Goal: Check status: Check status

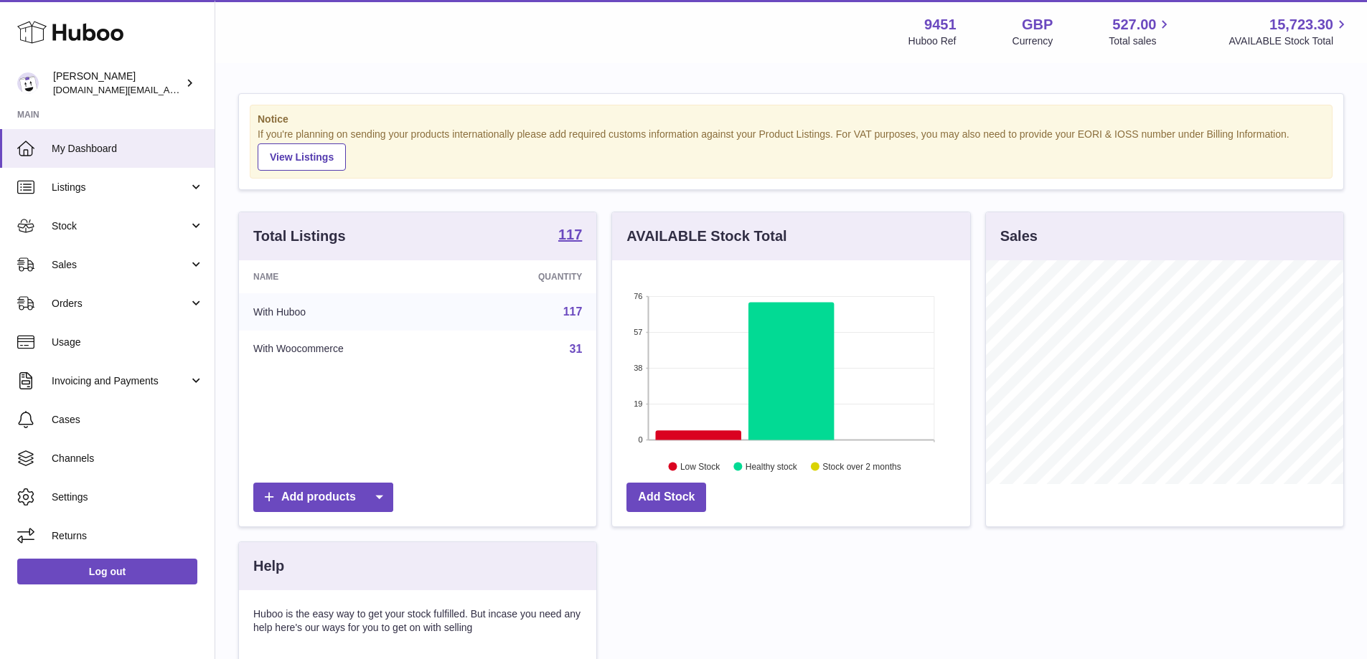
scroll to position [224, 358]
click at [208, 222] on link "Stock" at bounding box center [107, 226] width 214 height 39
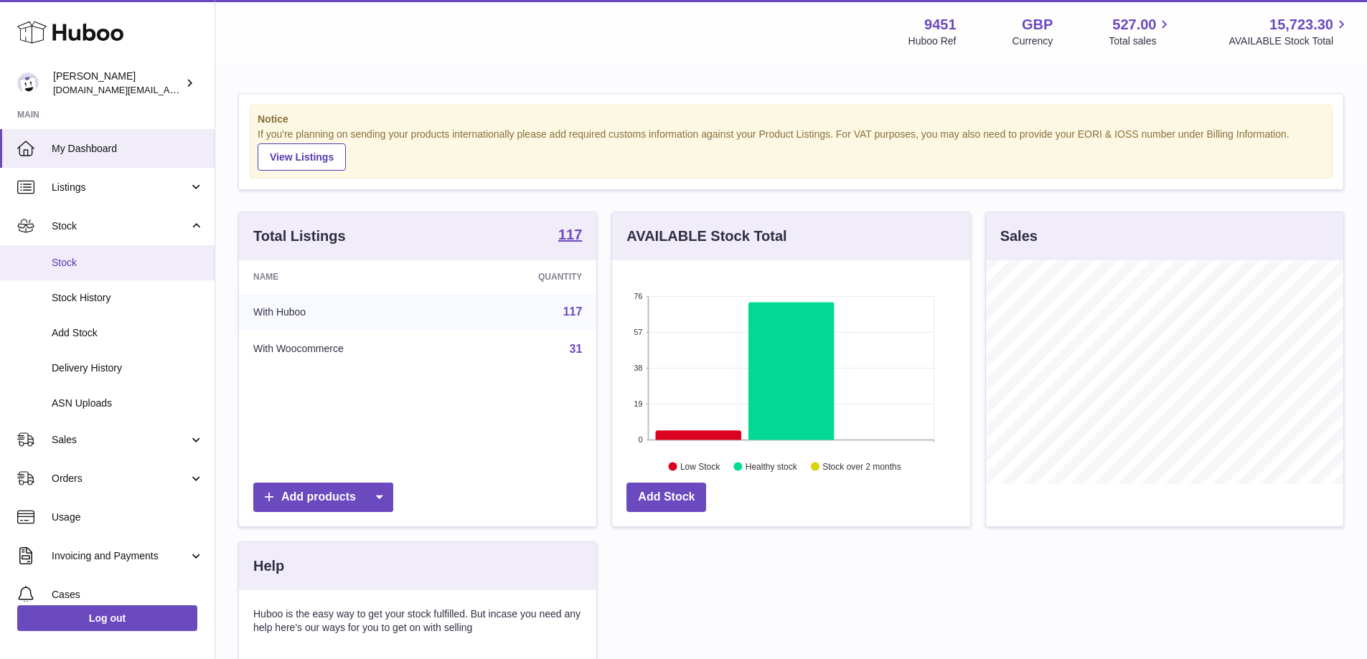
click at [118, 267] on span "Stock" at bounding box center [128, 263] width 152 height 14
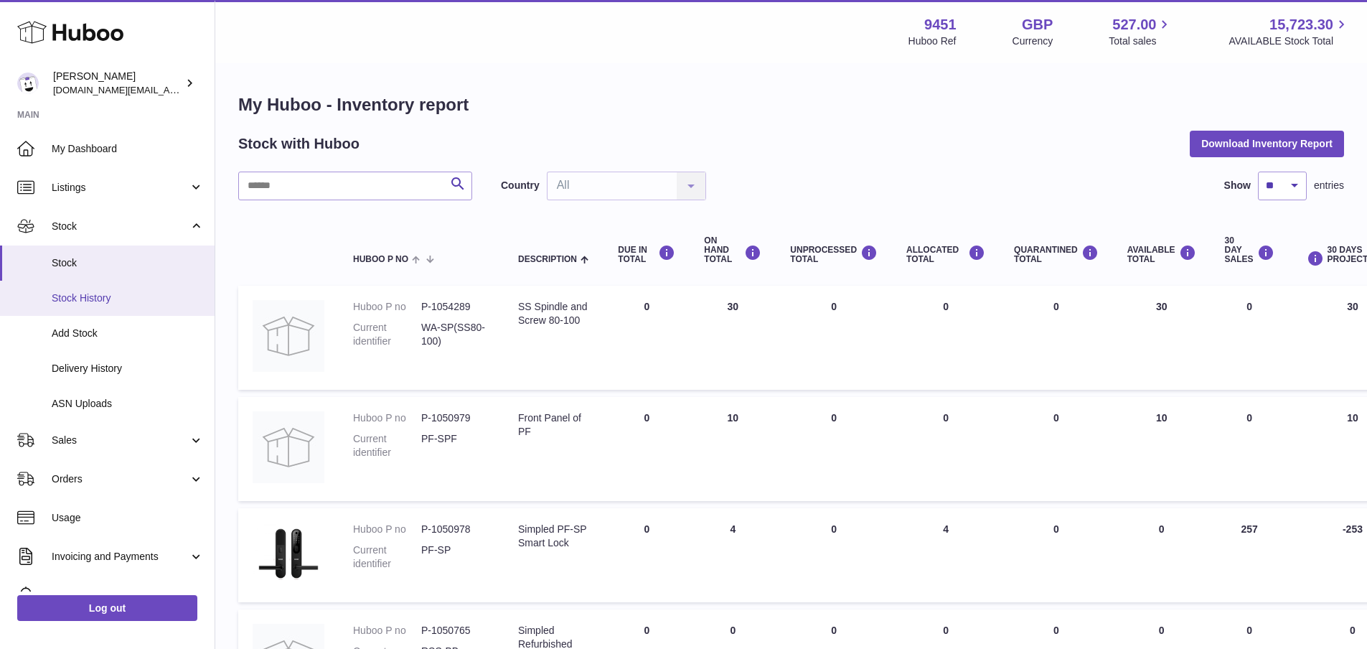
click at [105, 302] on span "Stock History" at bounding box center [128, 298] width 152 height 14
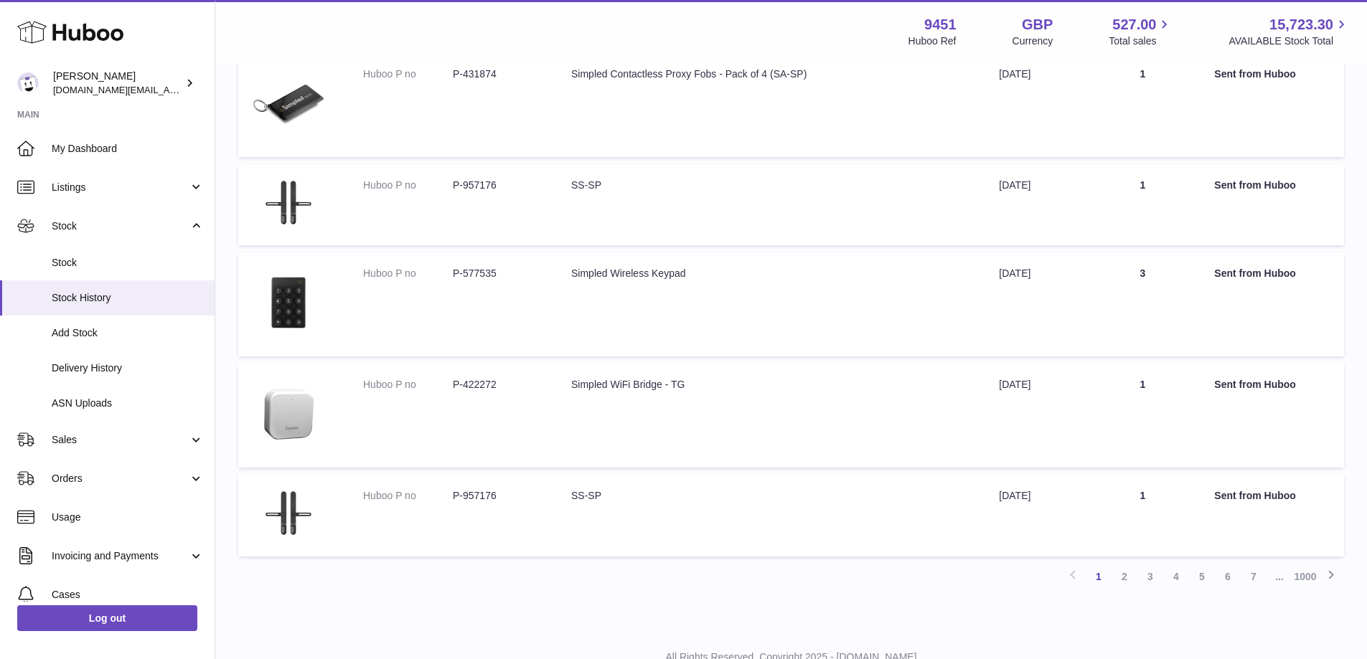
scroll to position [753, 0]
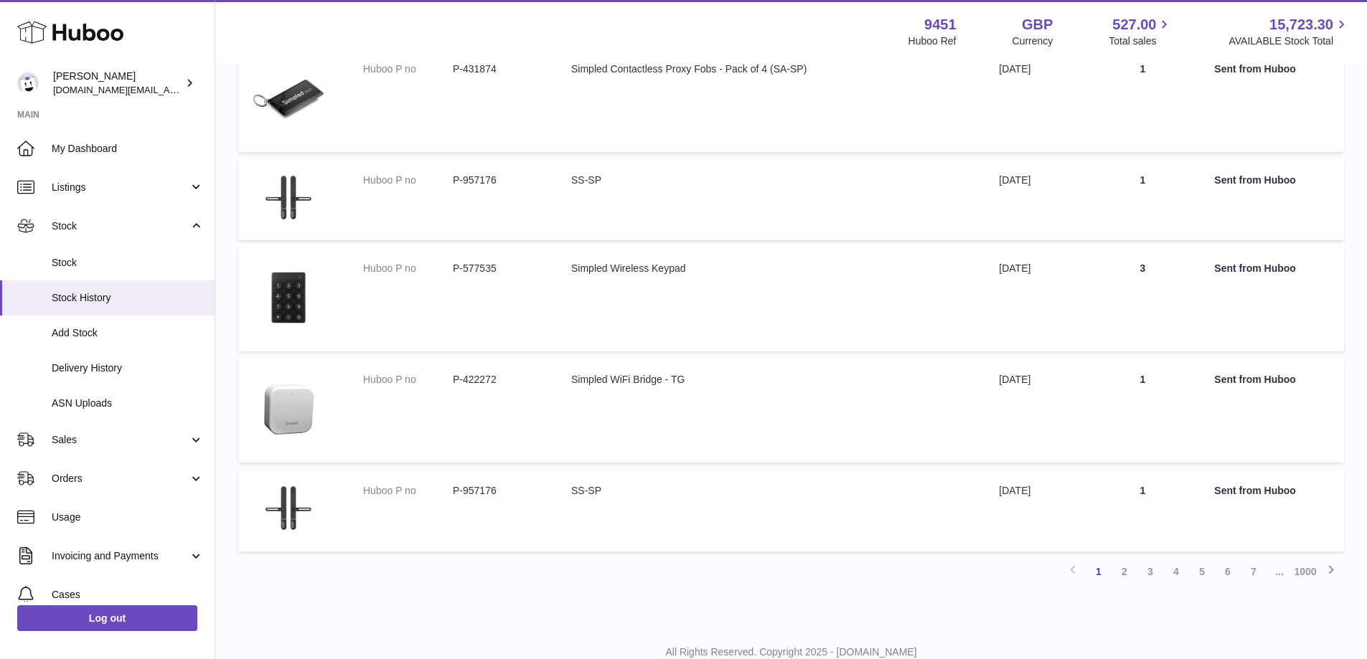
click at [1126, 570] on link "2" at bounding box center [1124, 572] width 26 height 26
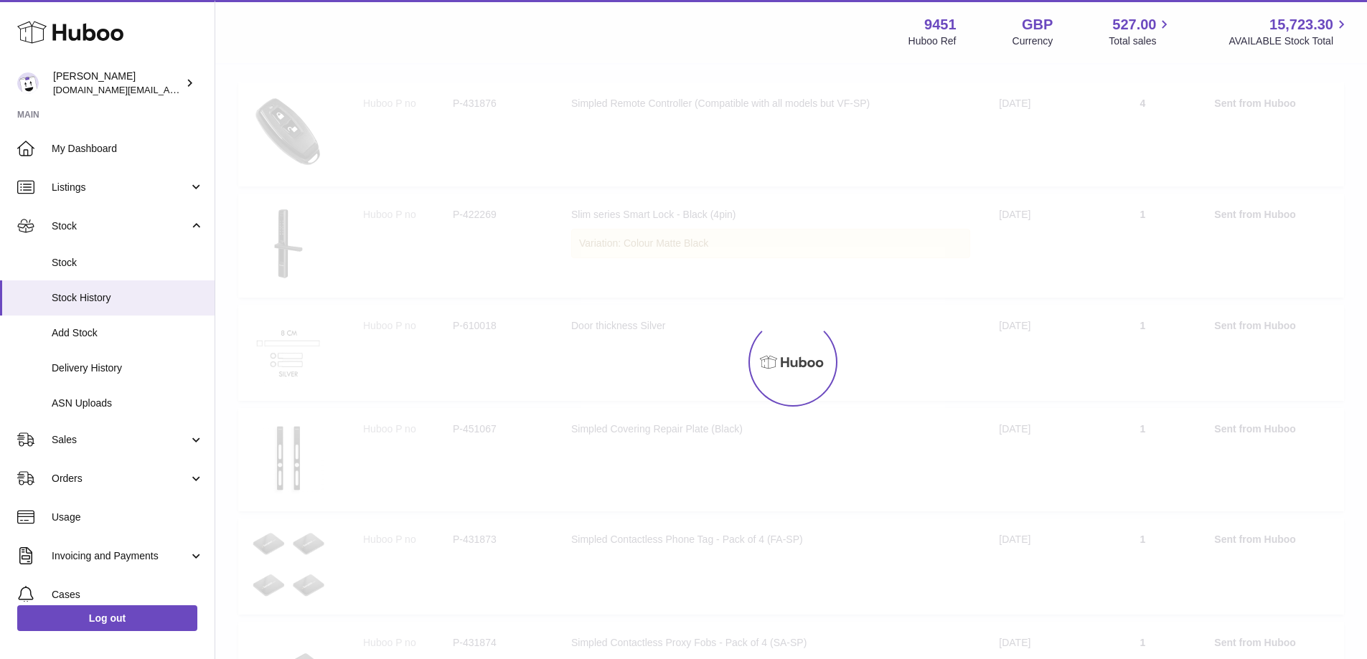
scroll to position [65, 0]
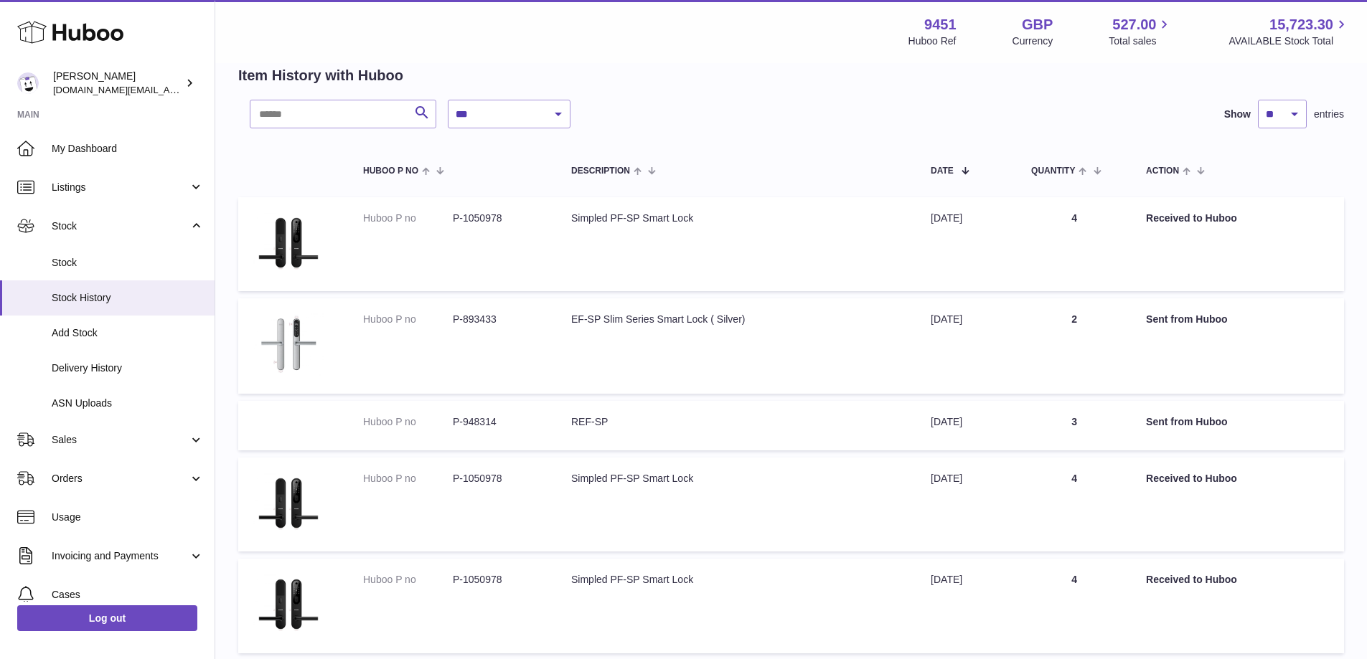
drag, startPoint x: 1368, startPoint y: 329, endPoint x: 1377, endPoint y: 364, distance: 36.2
click at [1367, 364] on html ".st0{fill:#141414;}" at bounding box center [683, 264] width 1367 height 659
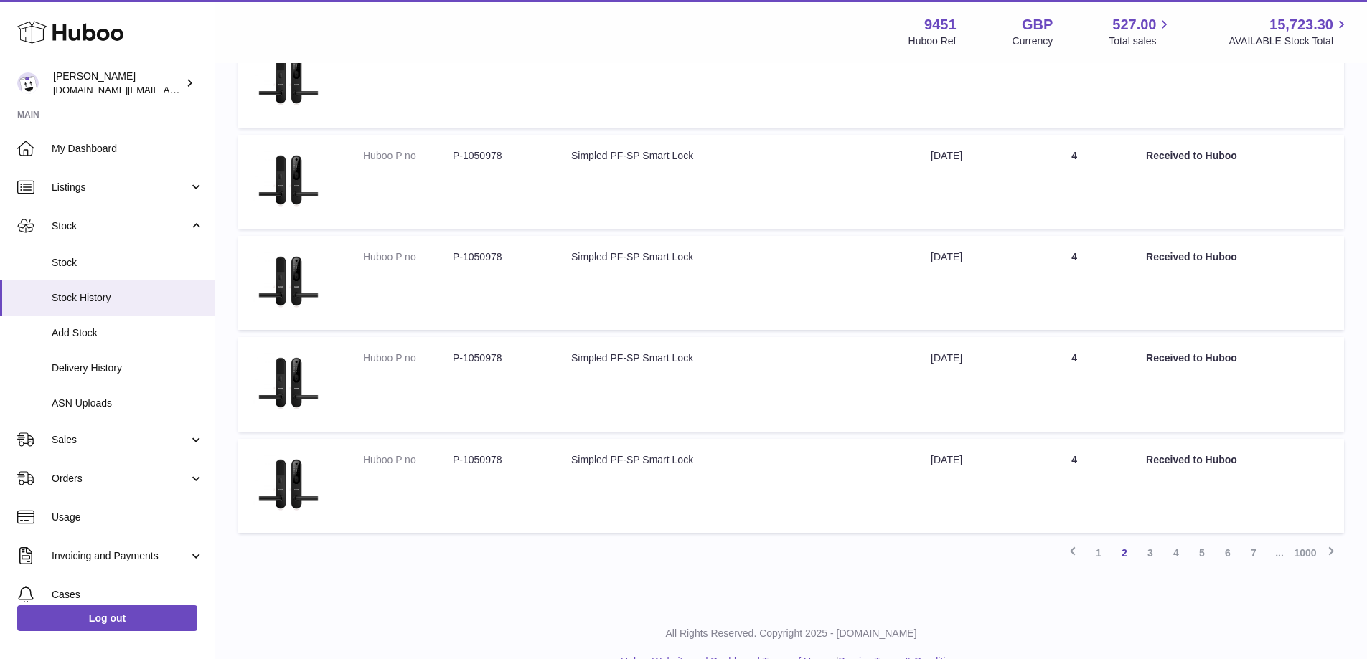
scroll to position [696, 0]
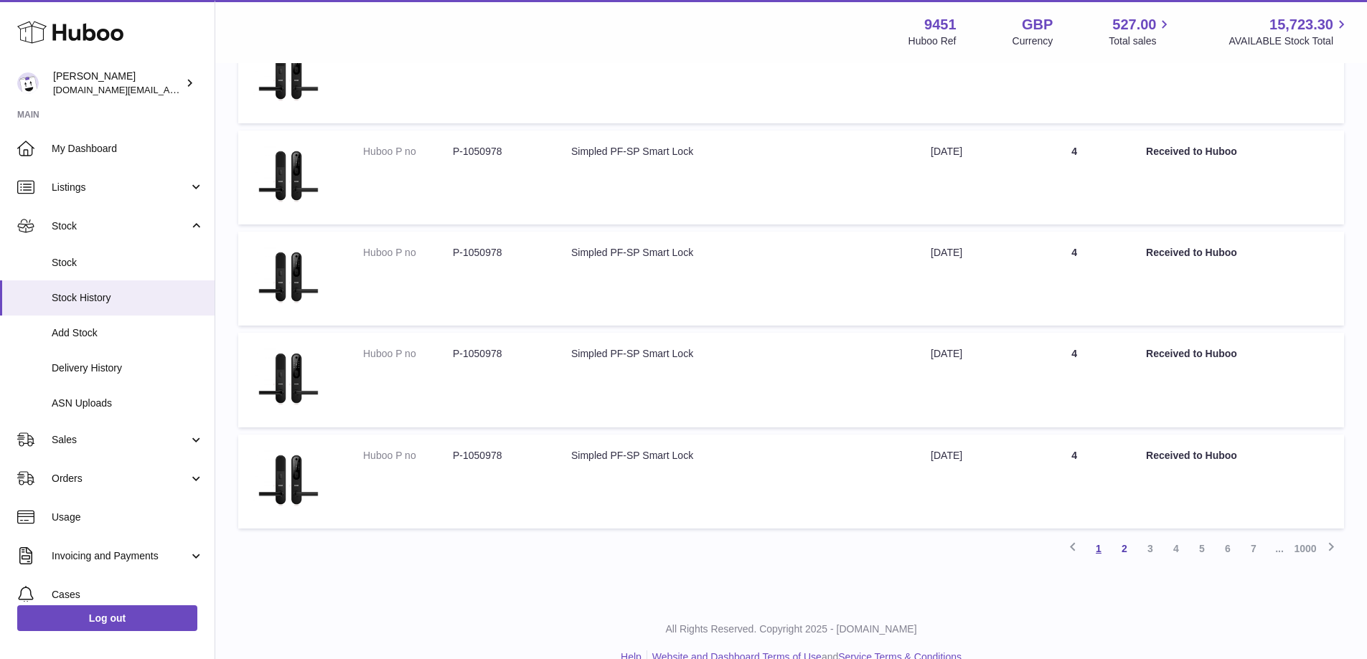
click at [1106, 555] on link "1" at bounding box center [1098, 549] width 26 height 26
